Goal: Task Accomplishment & Management: Manage account settings

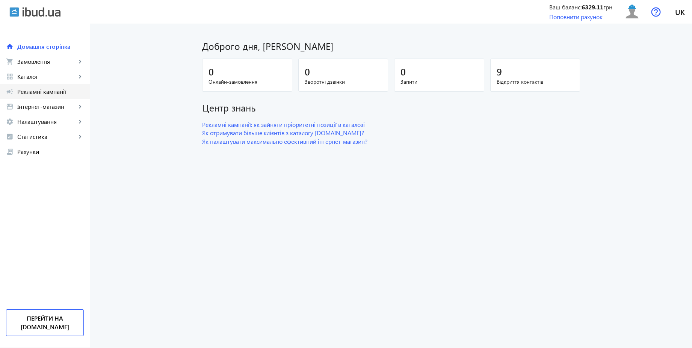
click at [63, 93] on span "Рекламні кампанії" at bounding box center [50, 92] width 66 height 8
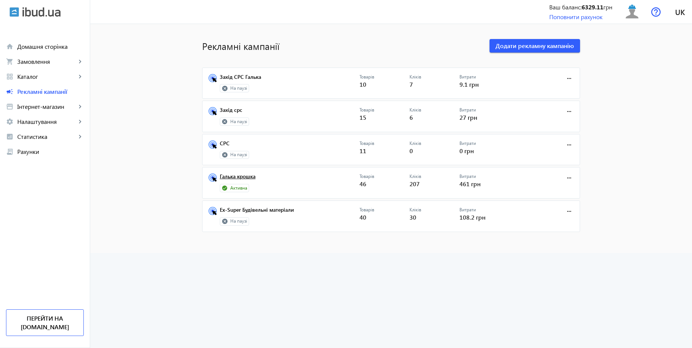
click at [247, 175] on link "Галька крошка" at bounding box center [290, 178] width 140 height 11
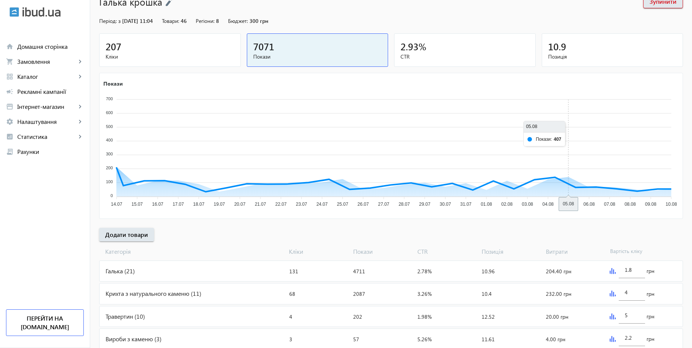
scroll to position [106, 0]
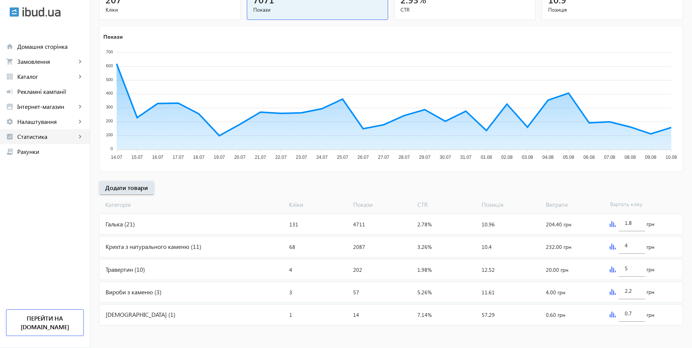
click at [45, 136] on span "Статистика" at bounding box center [46, 137] width 59 height 8
click at [41, 120] on span "Налаштування" at bounding box center [46, 122] width 59 height 8
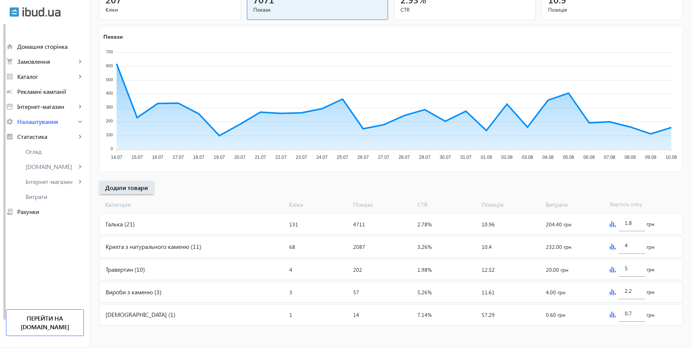
click at [0, 0] on span "Загальні налаштування" at bounding box center [0, 0] width 0 height 0
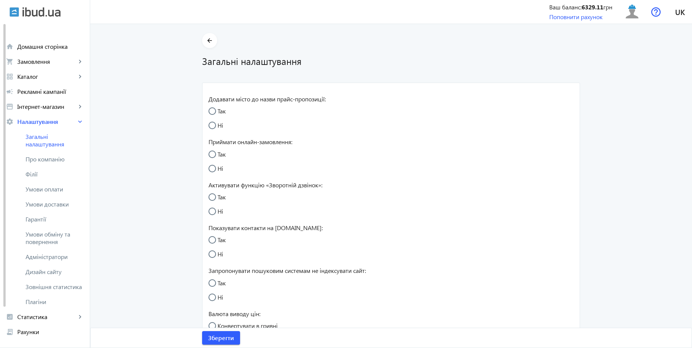
radio input "true"
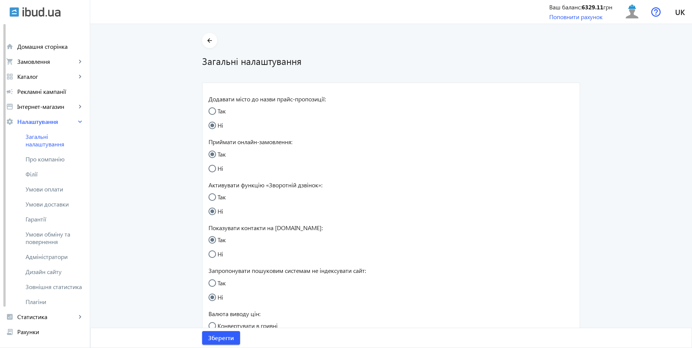
radio input "true"
click at [217, 199] on input "Так" at bounding box center [215, 200] width 15 height 15
radio input "true"
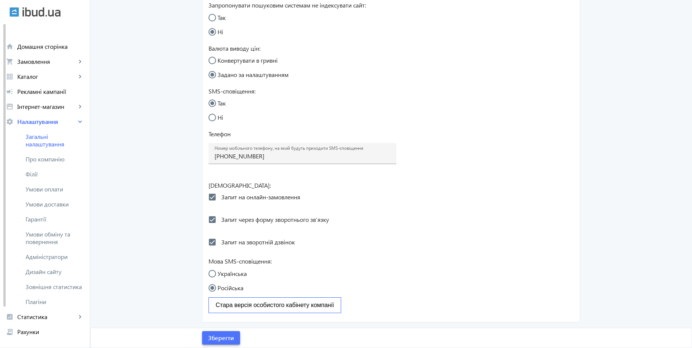
click at [228, 336] on span "Зберегти" at bounding box center [221, 338] width 26 height 8
click at [57, 237] on span "Умови обміну та повернення" at bounding box center [55, 238] width 58 height 15
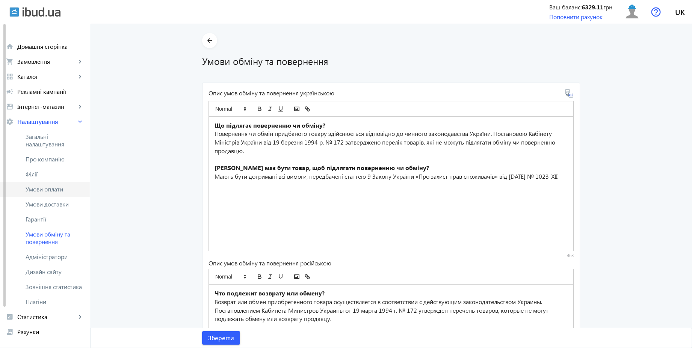
click at [45, 191] on span "Умови оплати" at bounding box center [55, 189] width 58 height 8
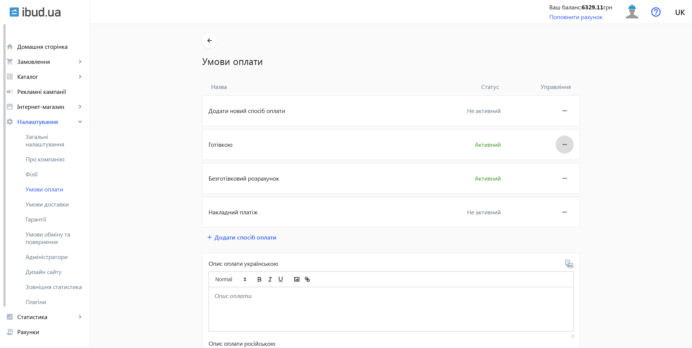
click at [562, 140] on mat-icon "more_horiz" at bounding box center [564, 145] width 9 height 18
click at [552, 175] on div "Редагувати" at bounding box center [550, 166] width 42 height 24
click at [561, 145] on mat-icon "more_horiz" at bounding box center [564, 145] width 9 height 18
click at [551, 167] on span "Редагувати" at bounding box center [550, 166] width 30 height 6
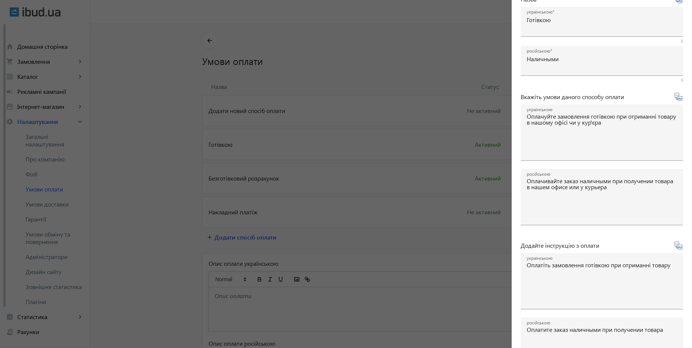
scroll to position [124, 0]
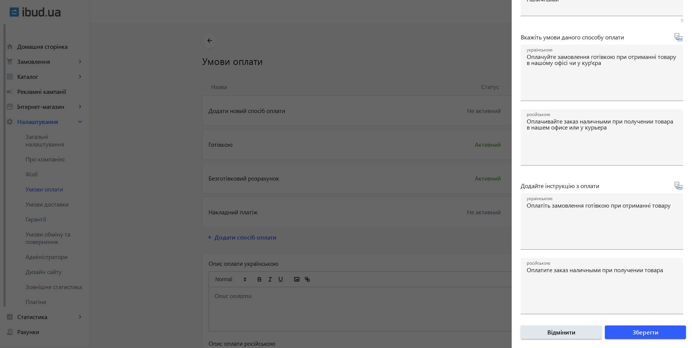
click at [454, 179] on div at bounding box center [346, 174] width 692 height 348
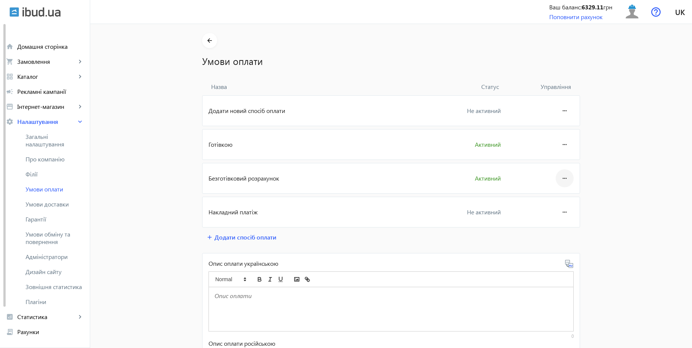
click at [561, 180] on mat-icon "more_horiz" at bounding box center [564, 178] width 9 height 18
click at [555, 193] on button "Редагувати" at bounding box center [550, 199] width 42 height 18
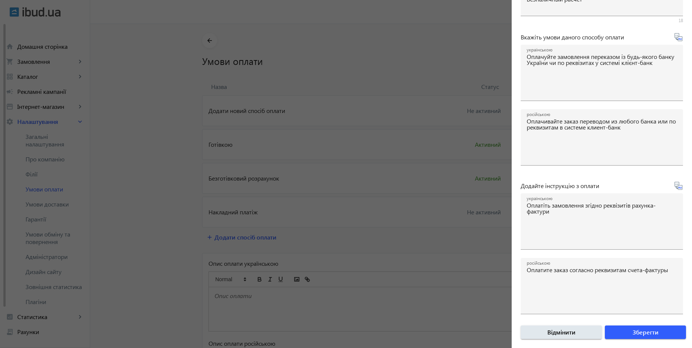
click at [89, 159] on div at bounding box center [346, 174] width 692 height 348
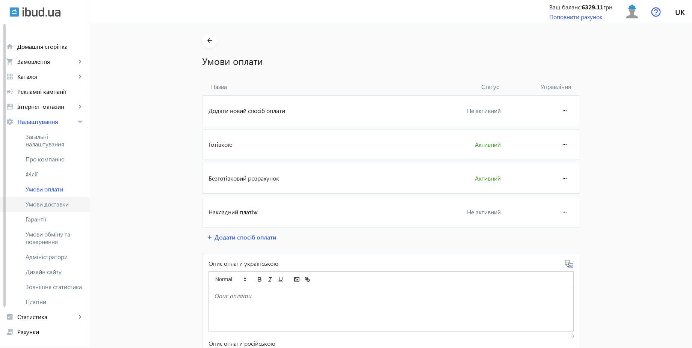
click at [67, 202] on span "Умови доставки" at bounding box center [55, 205] width 58 height 8
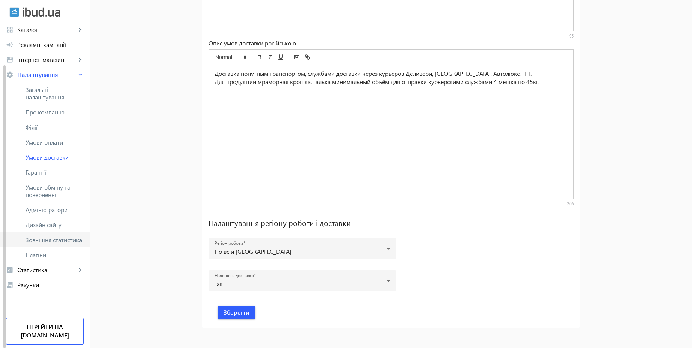
scroll to position [466, 0]
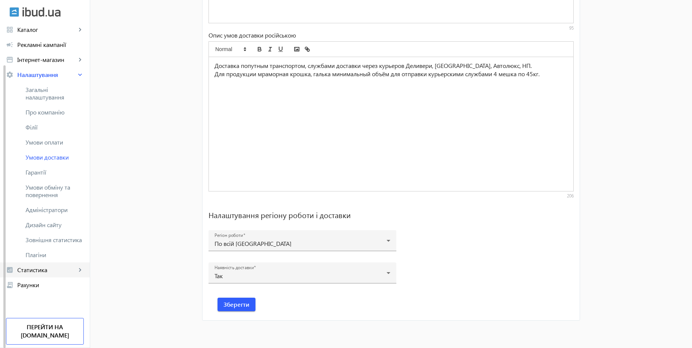
click at [36, 272] on span "Статистика" at bounding box center [46, 270] width 59 height 8
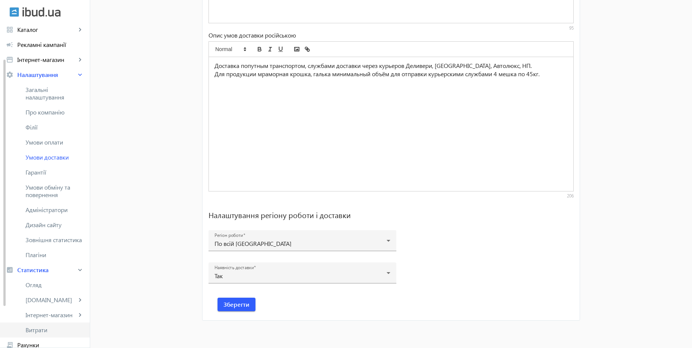
click at [33, 328] on span "Витрати" at bounding box center [55, 330] width 58 height 8
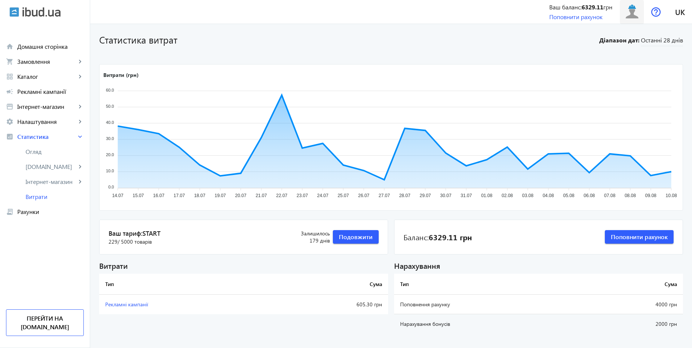
click at [627, 11] on img at bounding box center [631, 11] width 17 height 17
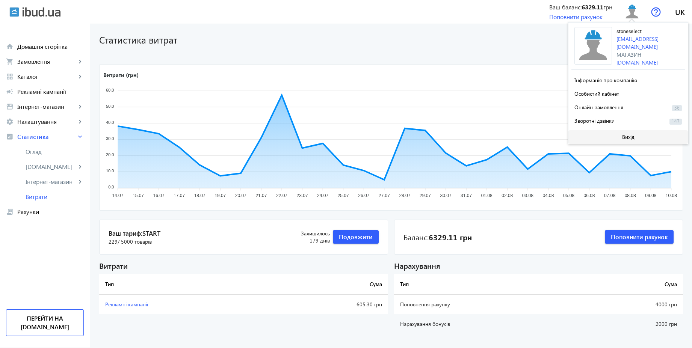
click at [624, 136] on span "Вихід" at bounding box center [628, 137] width 12 height 6
